Goal: Task Accomplishment & Management: Use online tool/utility

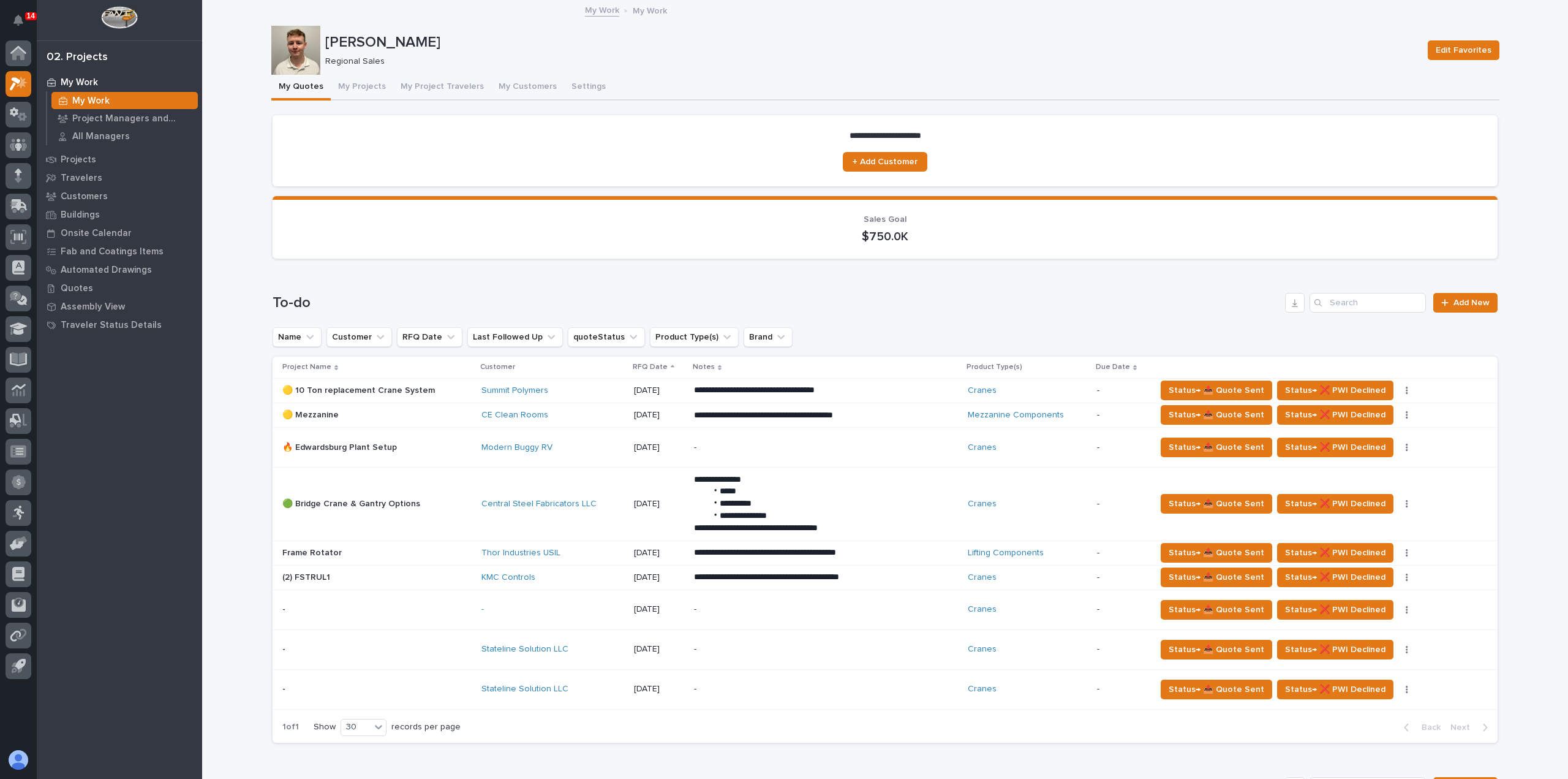
click at [547, 462] on td "Modern Buggy RV" at bounding box center [553, 446] width 153 height 40
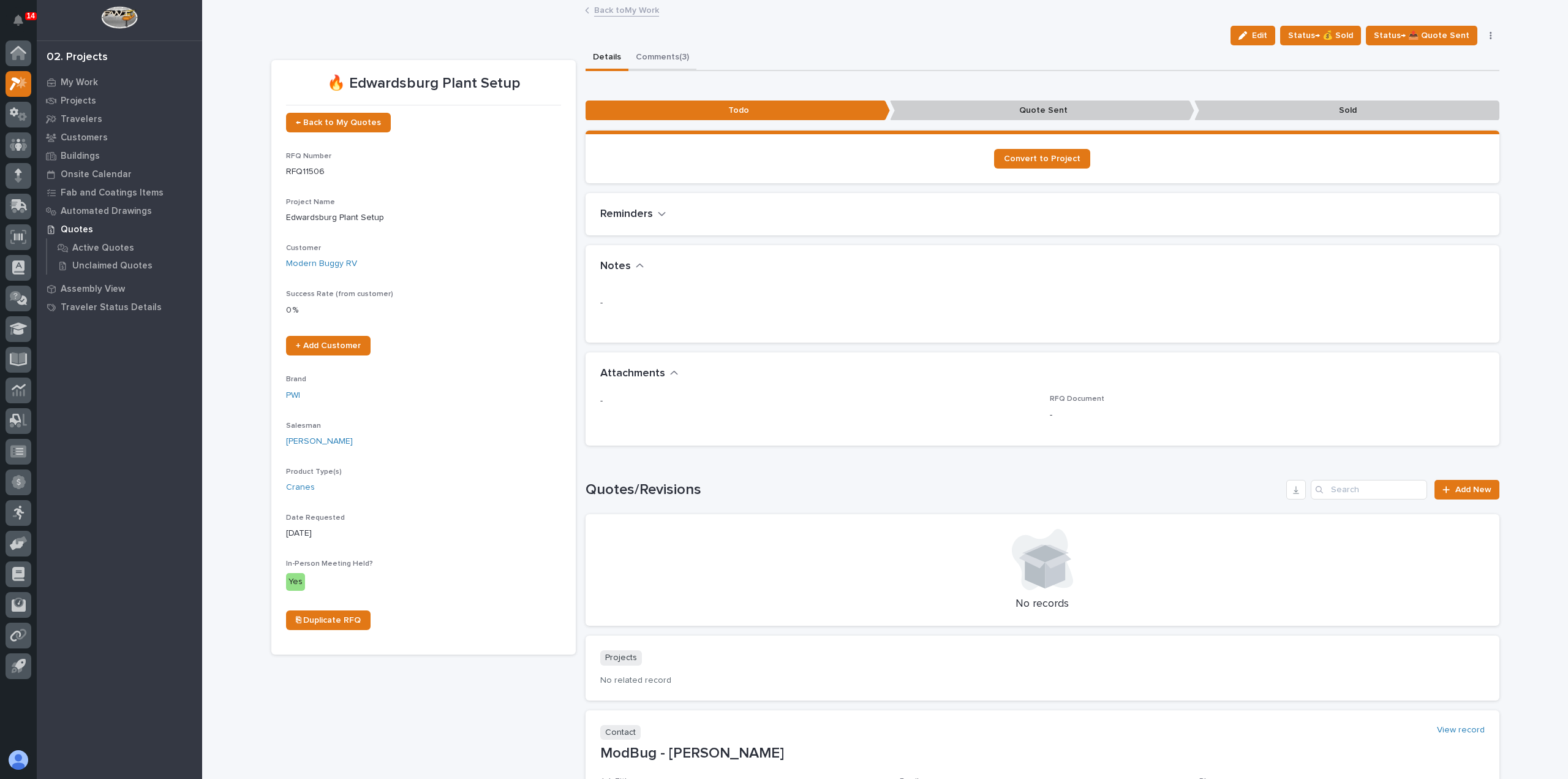
click at [652, 56] on button "Comments (3)" at bounding box center [662, 57] width 68 height 25
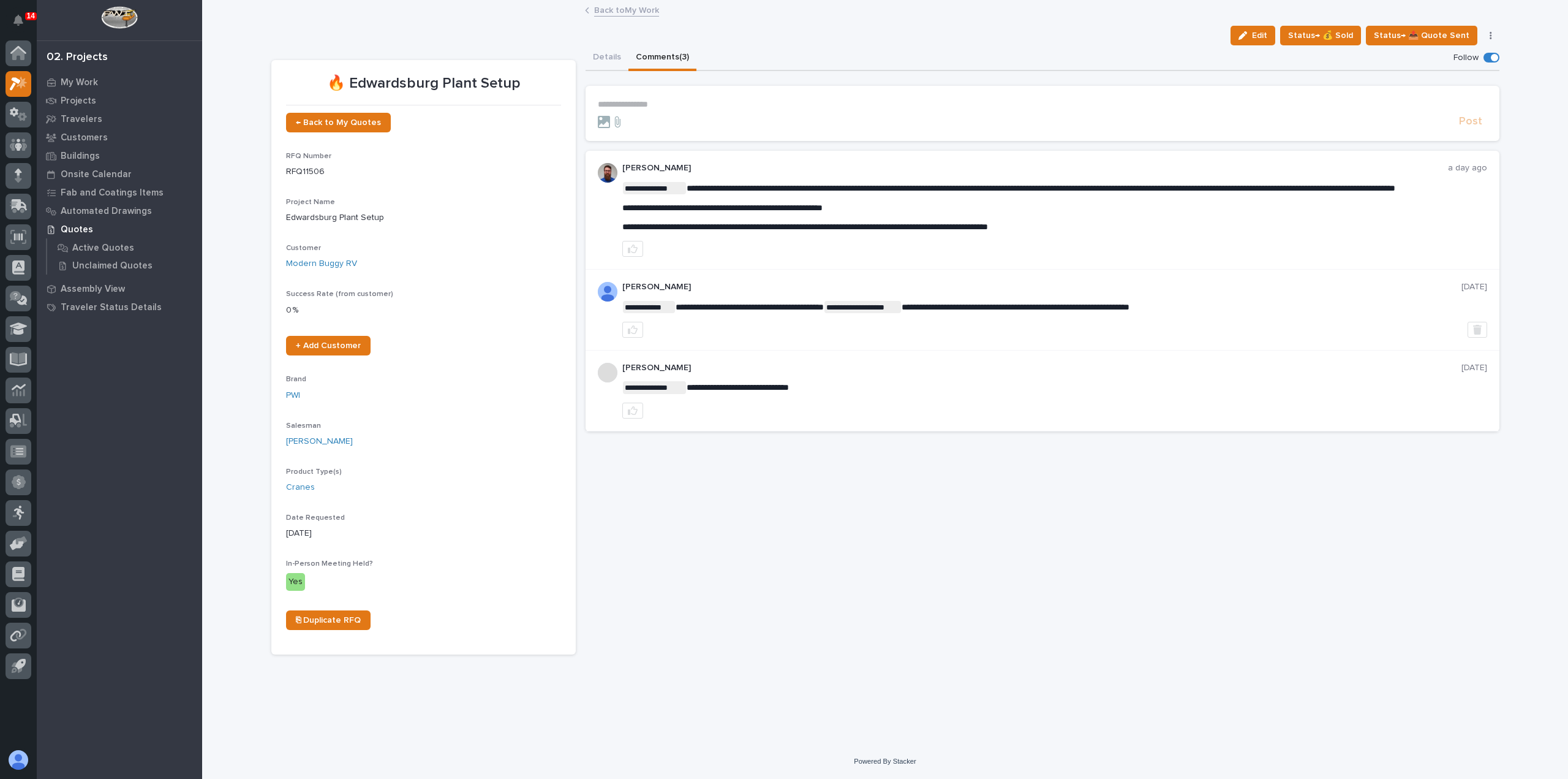
click at [618, 13] on link "Back to My Work" at bounding box center [626, 9] width 65 height 14
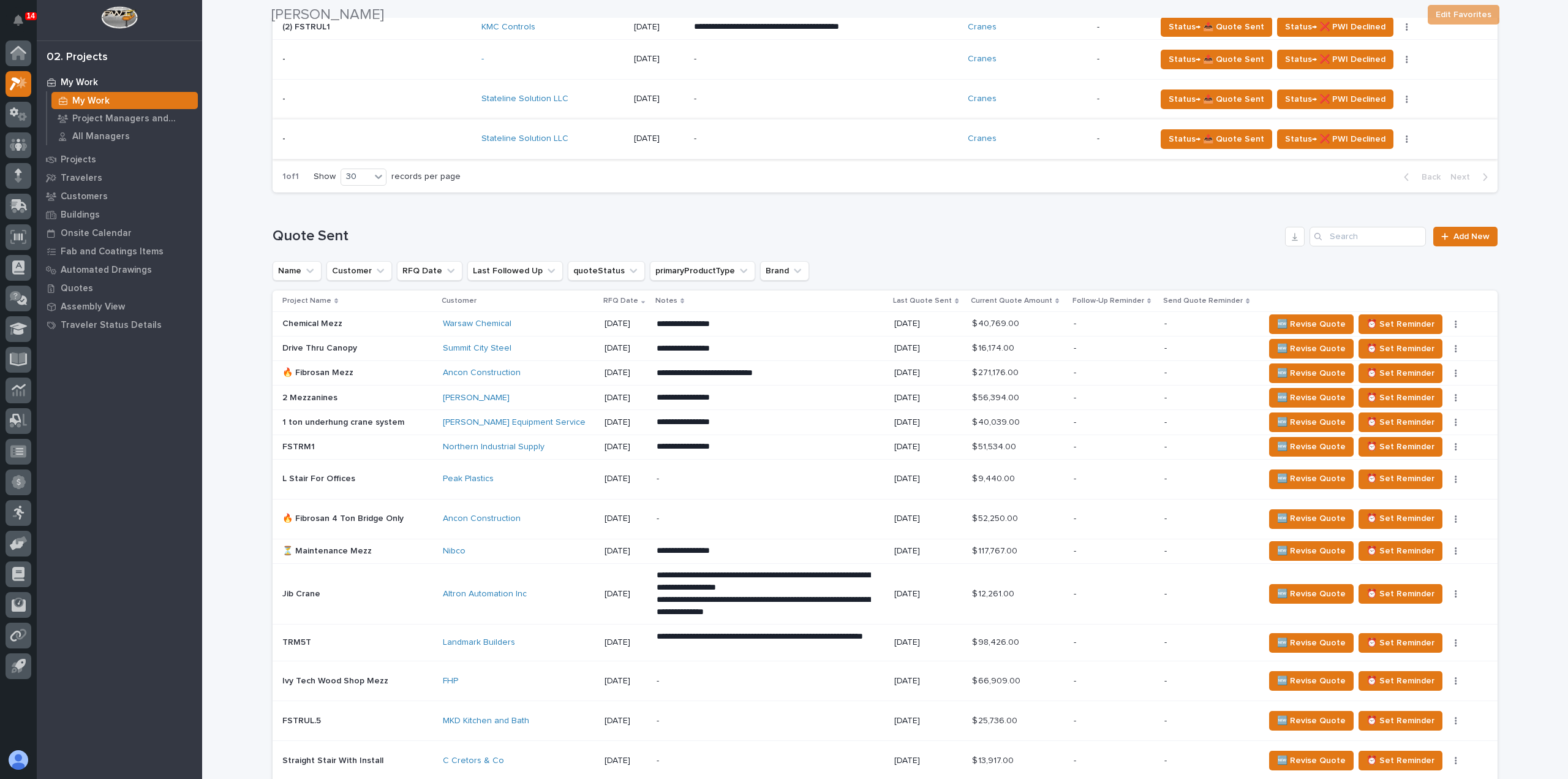
scroll to position [551, 0]
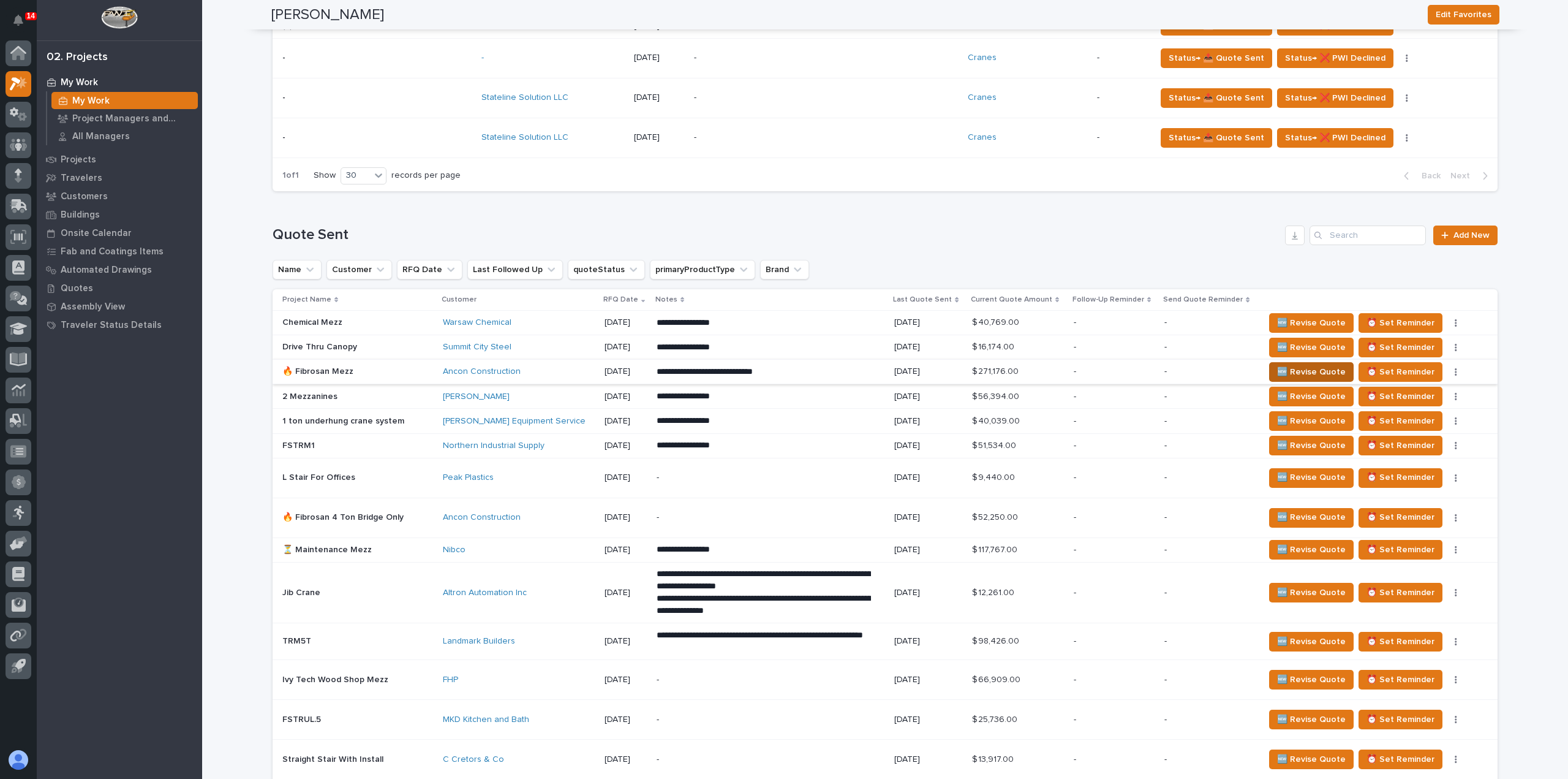
click at [1301, 372] on span "🆕 Revise Quote" at bounding box center [1311, 372] width 69 height 15
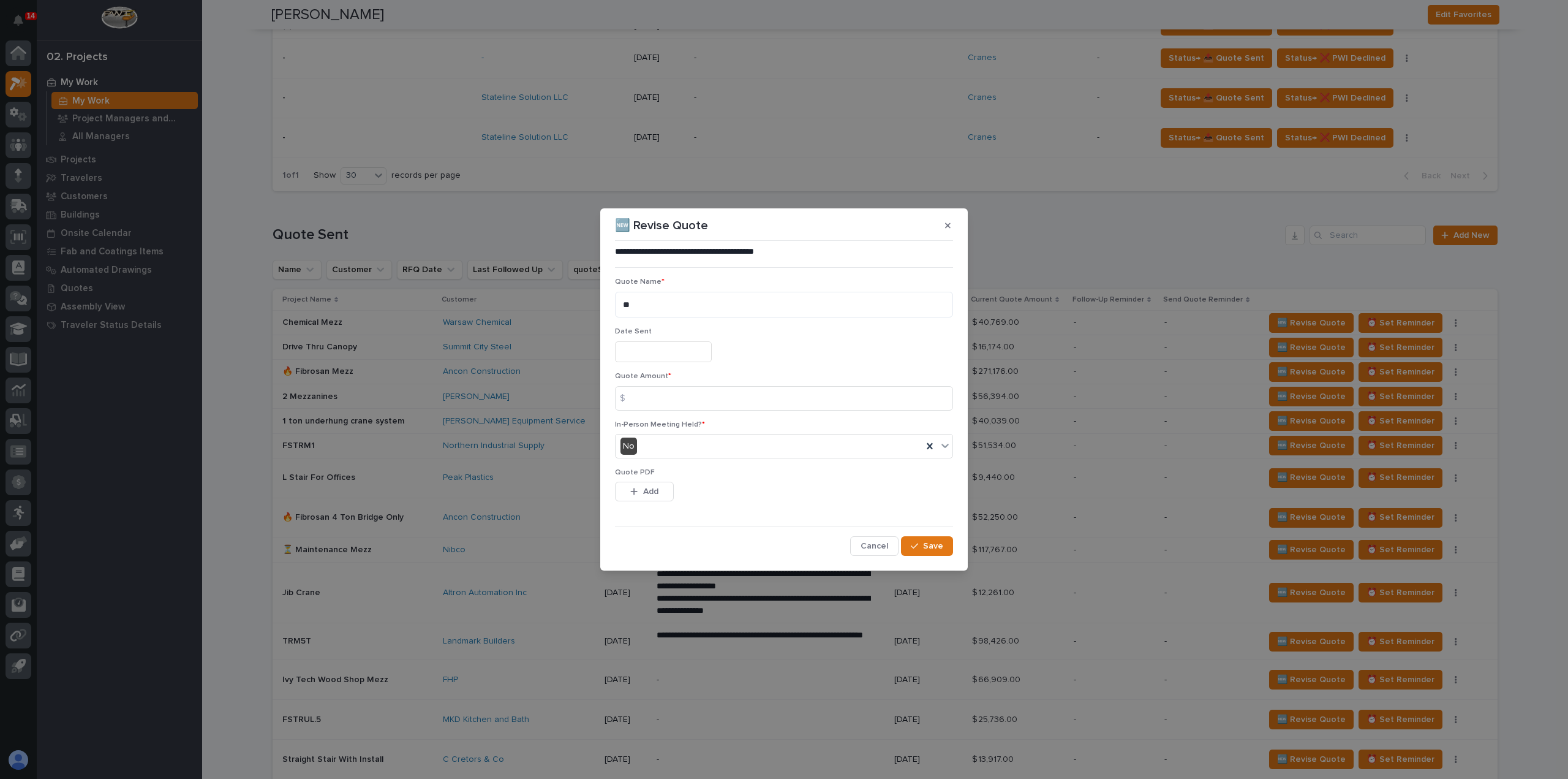
click at [689, 350] on input "text" at bounding box center [663, 351] width 97 height 22
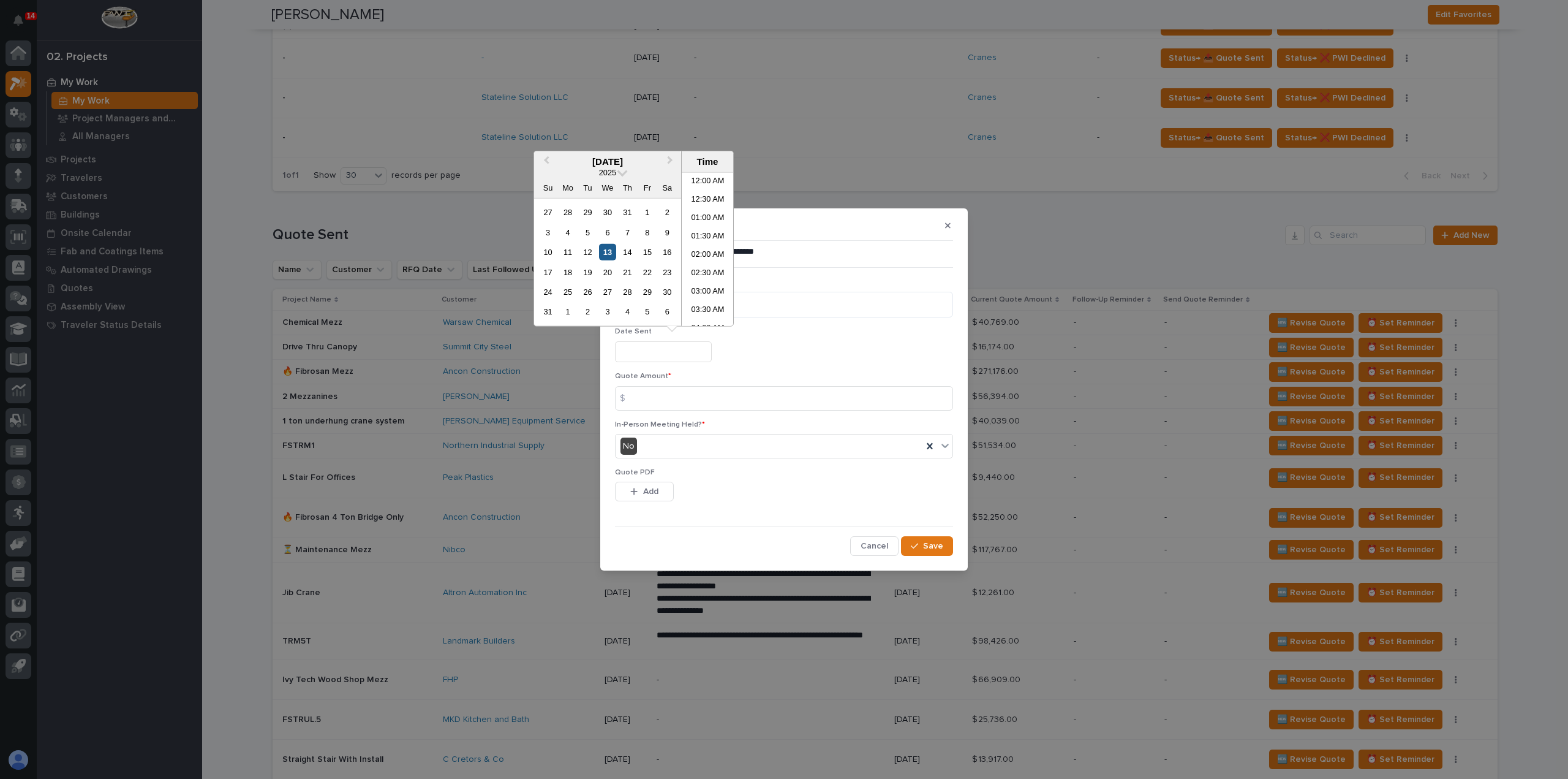
scroll to position [392, 0]
click at [612, 250] on div "13" at bounding box center [607, 252] width 17 height 17
type input "**********"
click at [744, 398] on input at bounding box center [784, 398] width 338 height 24
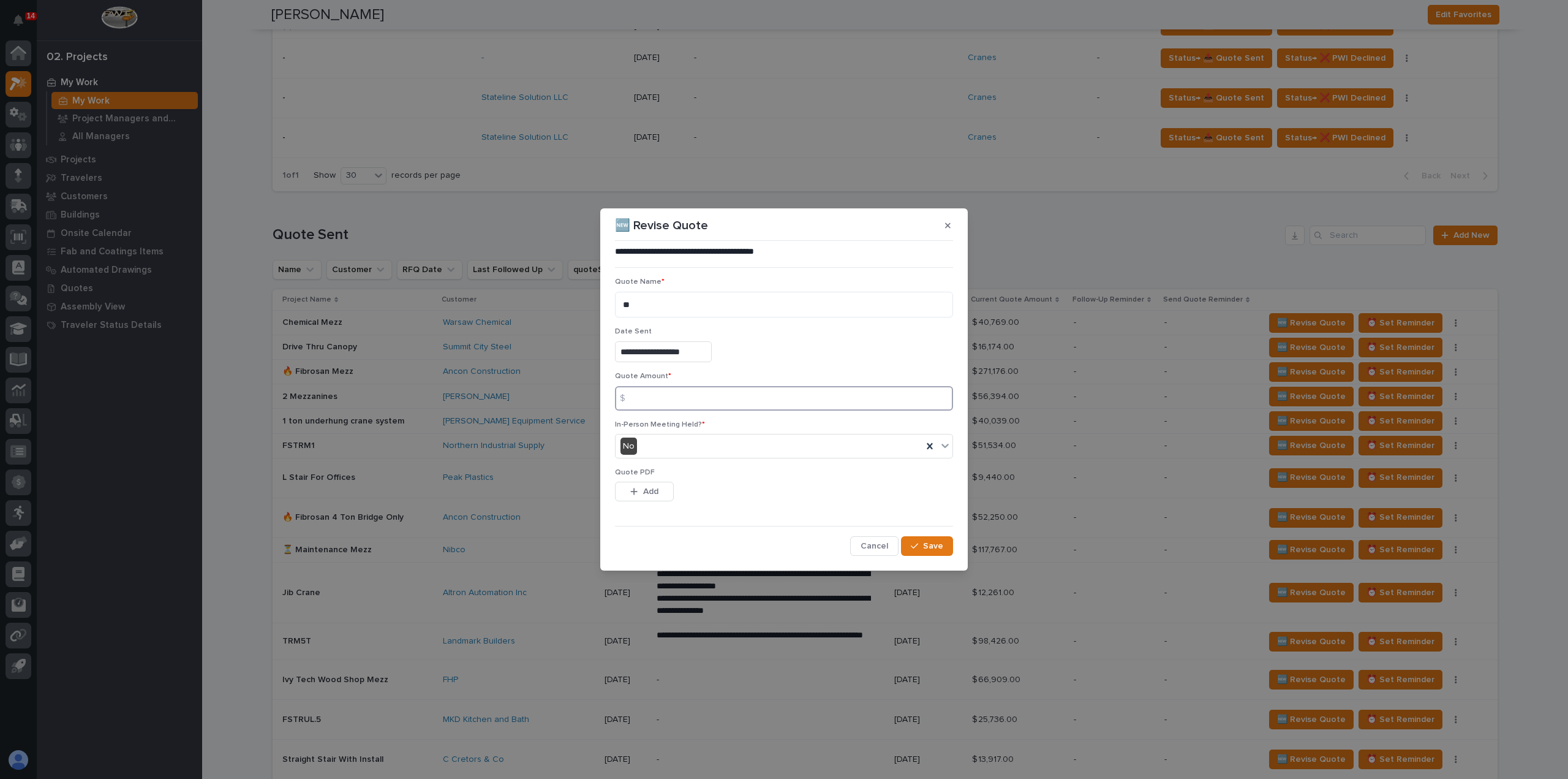
click at [670, 401] on input at bounding box center [784, 398] width 338 height 24
type input "286326"
click at [636, 492] on icon "button" at bounding box center [634, 491] width 8 height 8
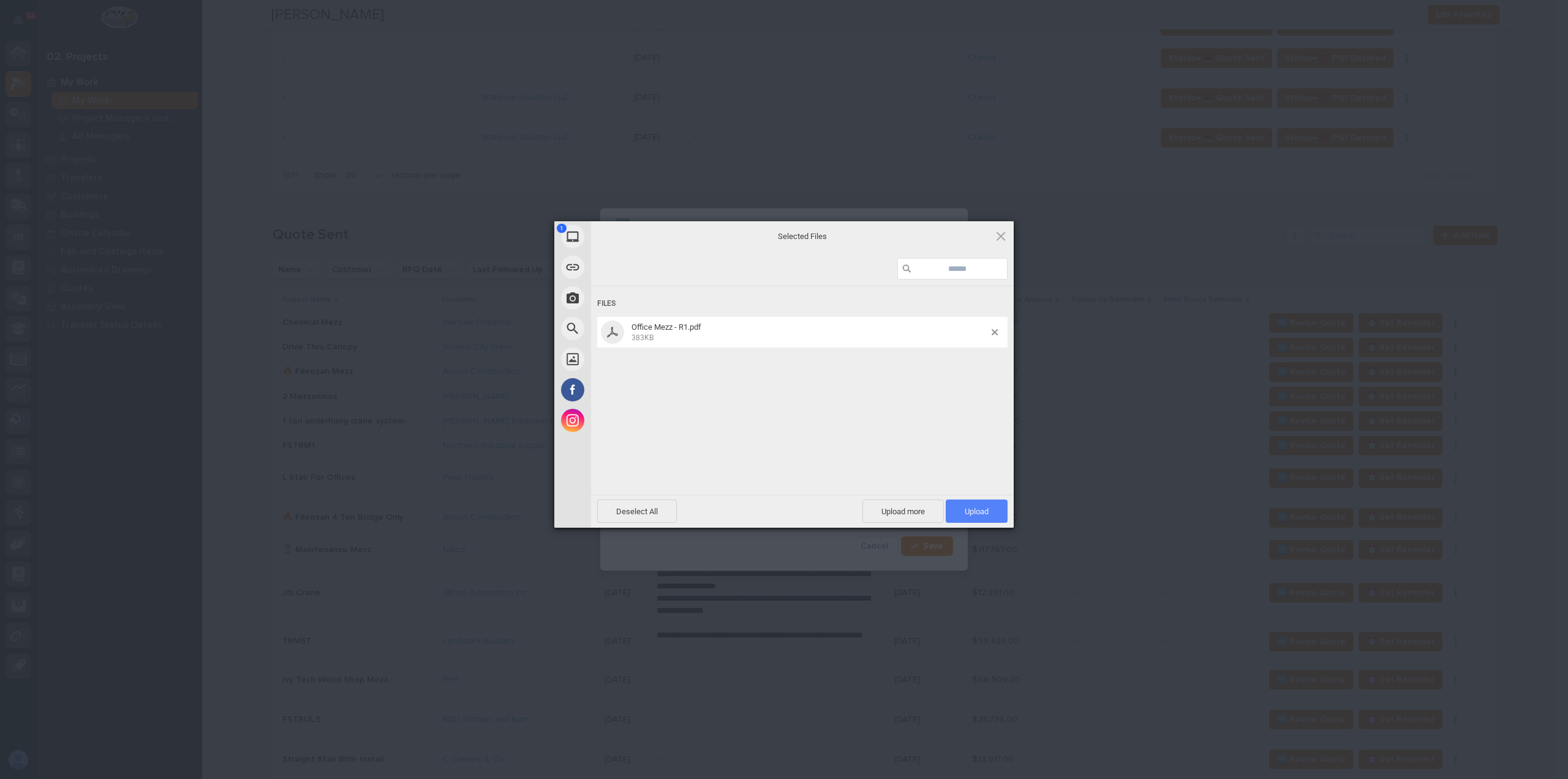
click at [978, 509] on span "Upload 1" at bounding box center [977, 511] width 24 height 9
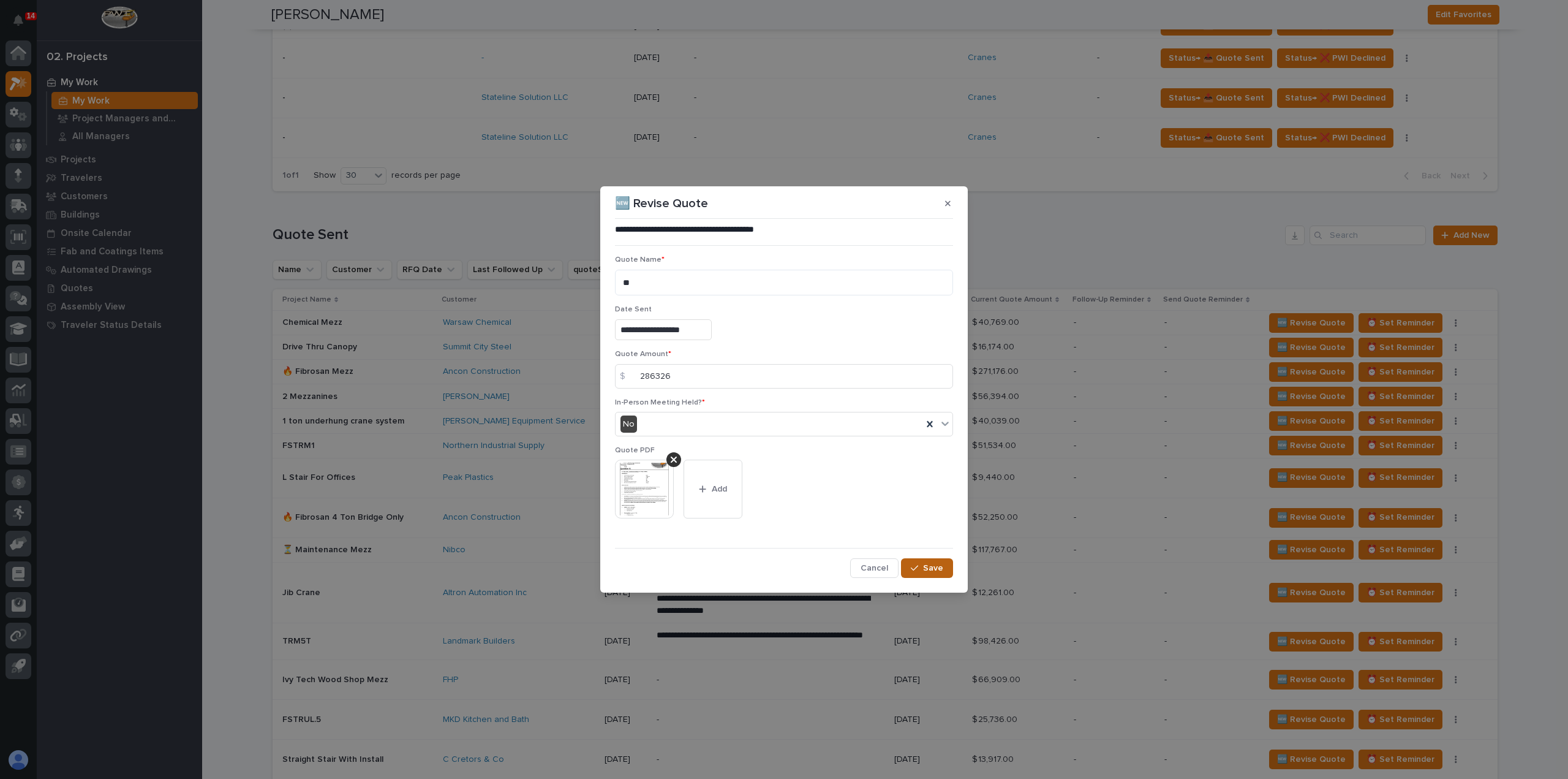
click at [944, 565] on button "Save" at bounding box center [927, 568] width 52 height 20
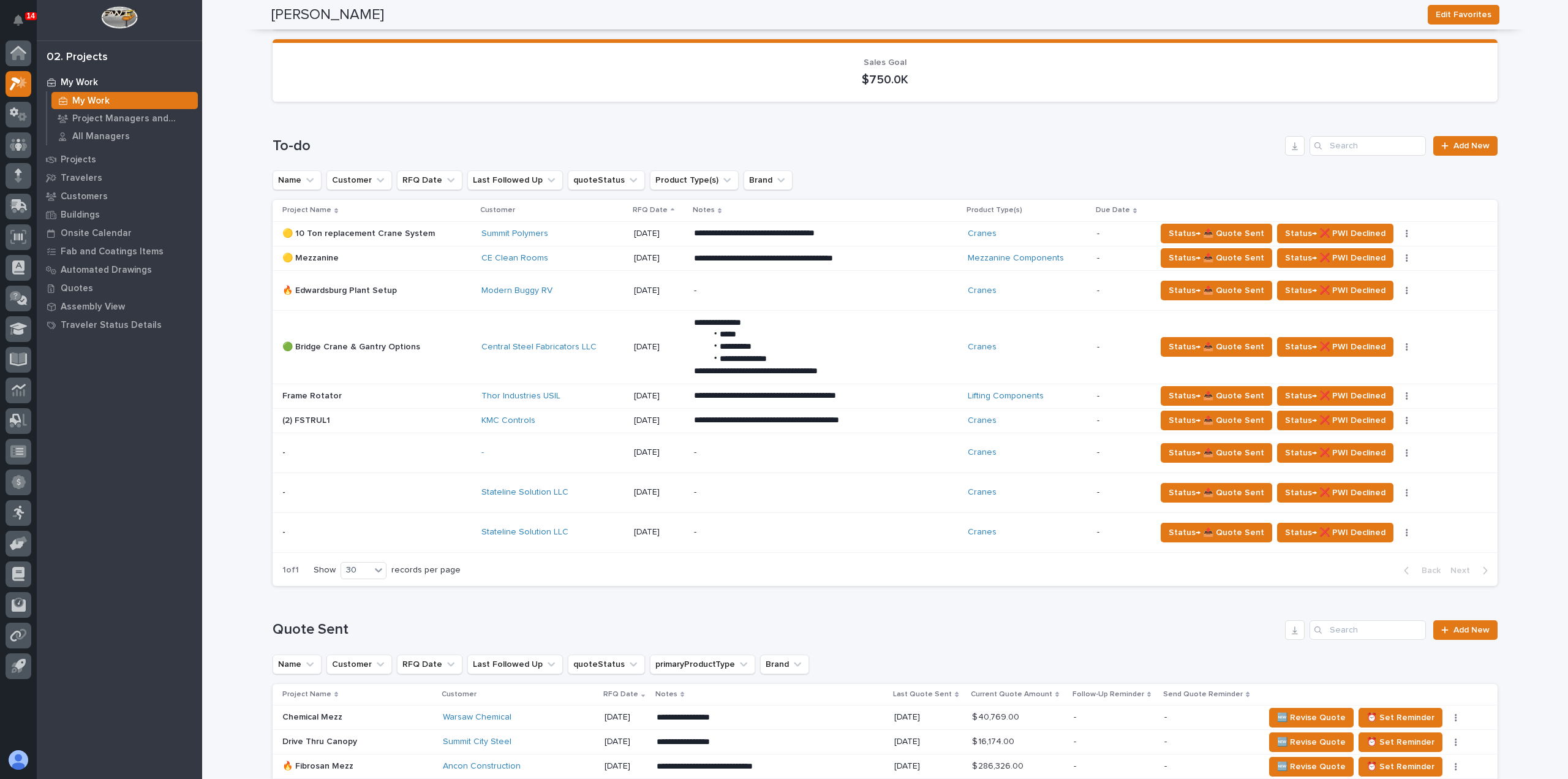
scroll to position [0, 0]
